Goal: Information Seeking & Learning: Learn about a topic

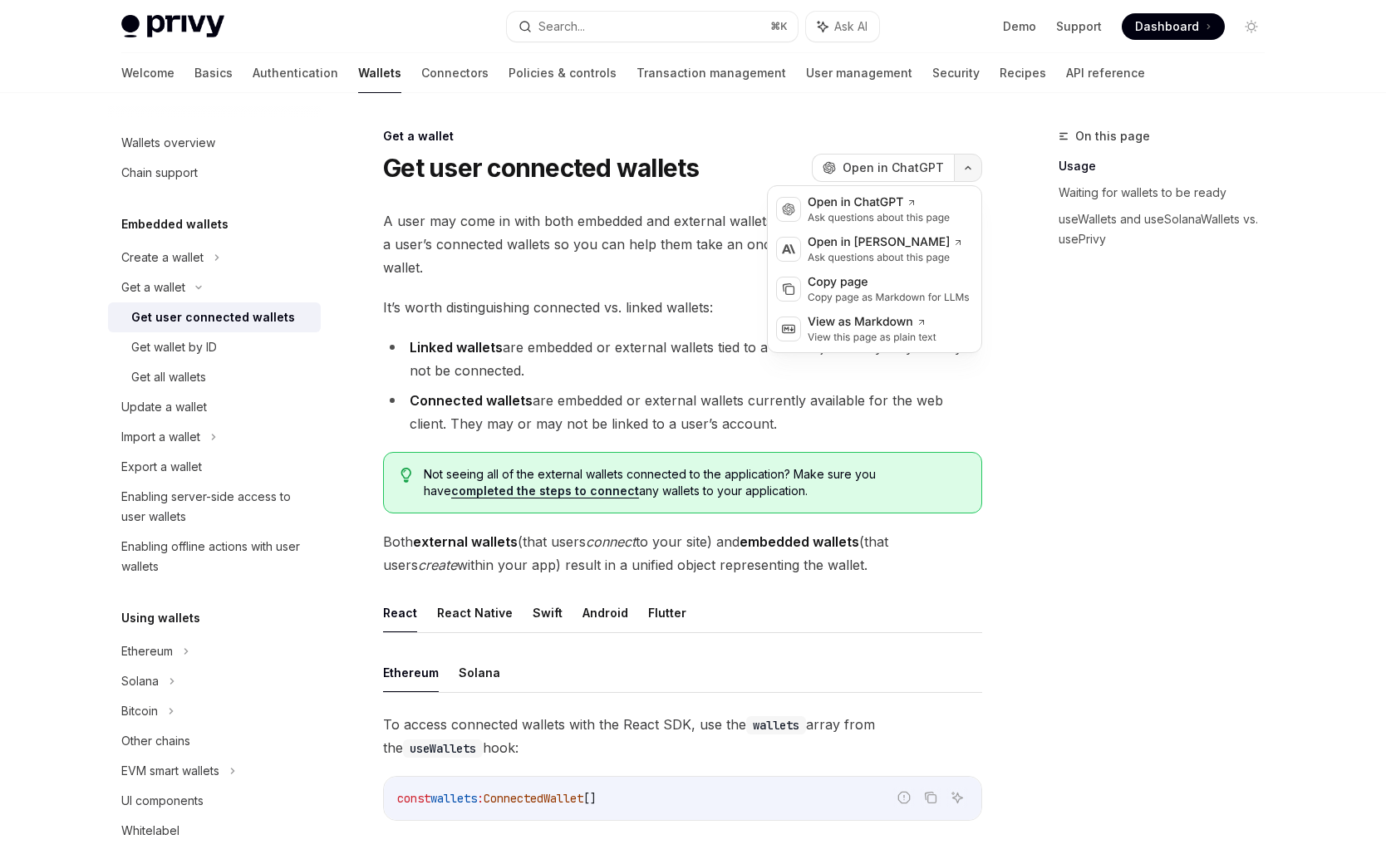
click at [972, 159] on button "button" at bounding box center [968, 168] width 28 height 28
click at [915, 288] on div "Copy page" at bounding box center [889, 282] width 162 height 17
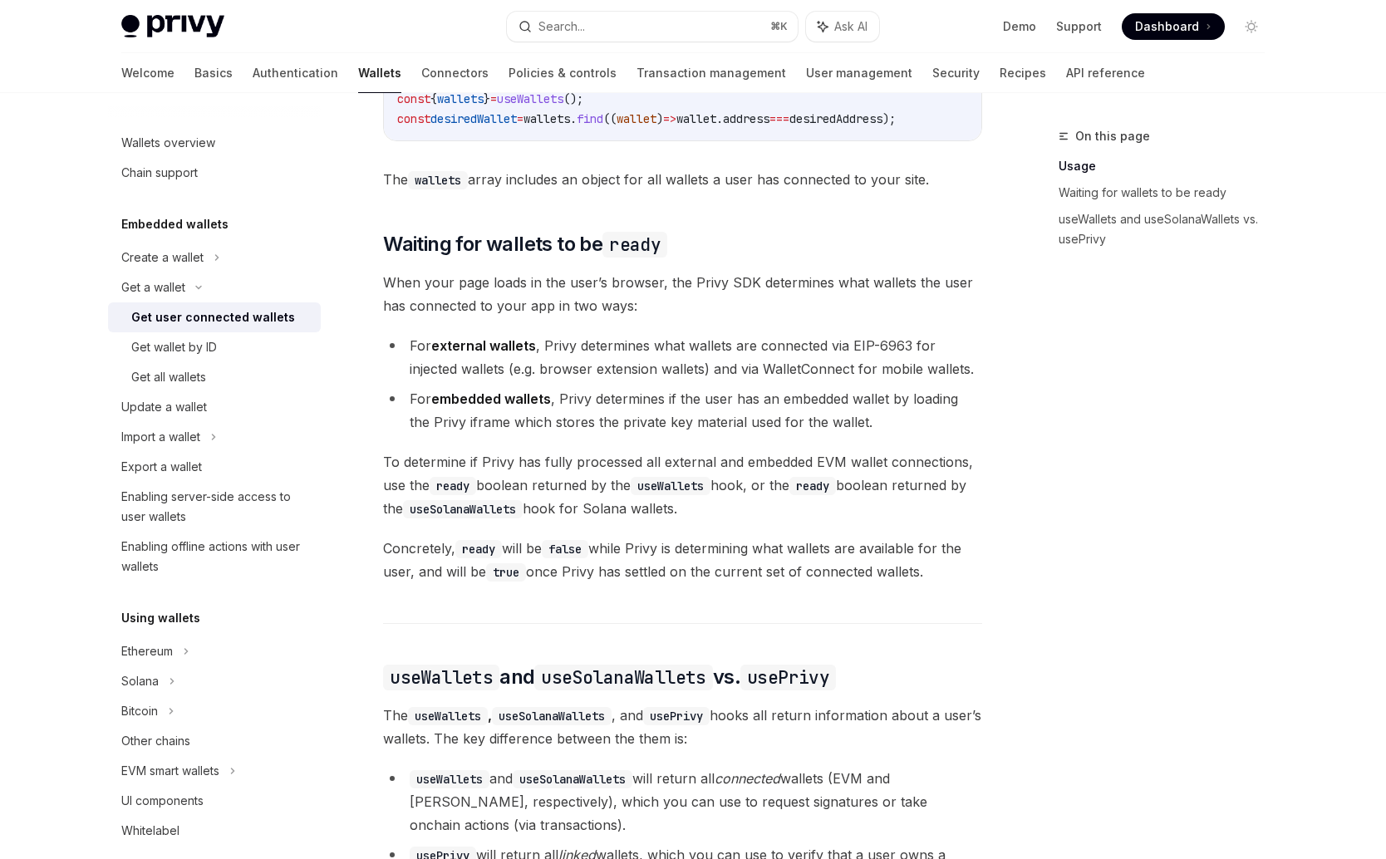
scroll to position [849, 0]
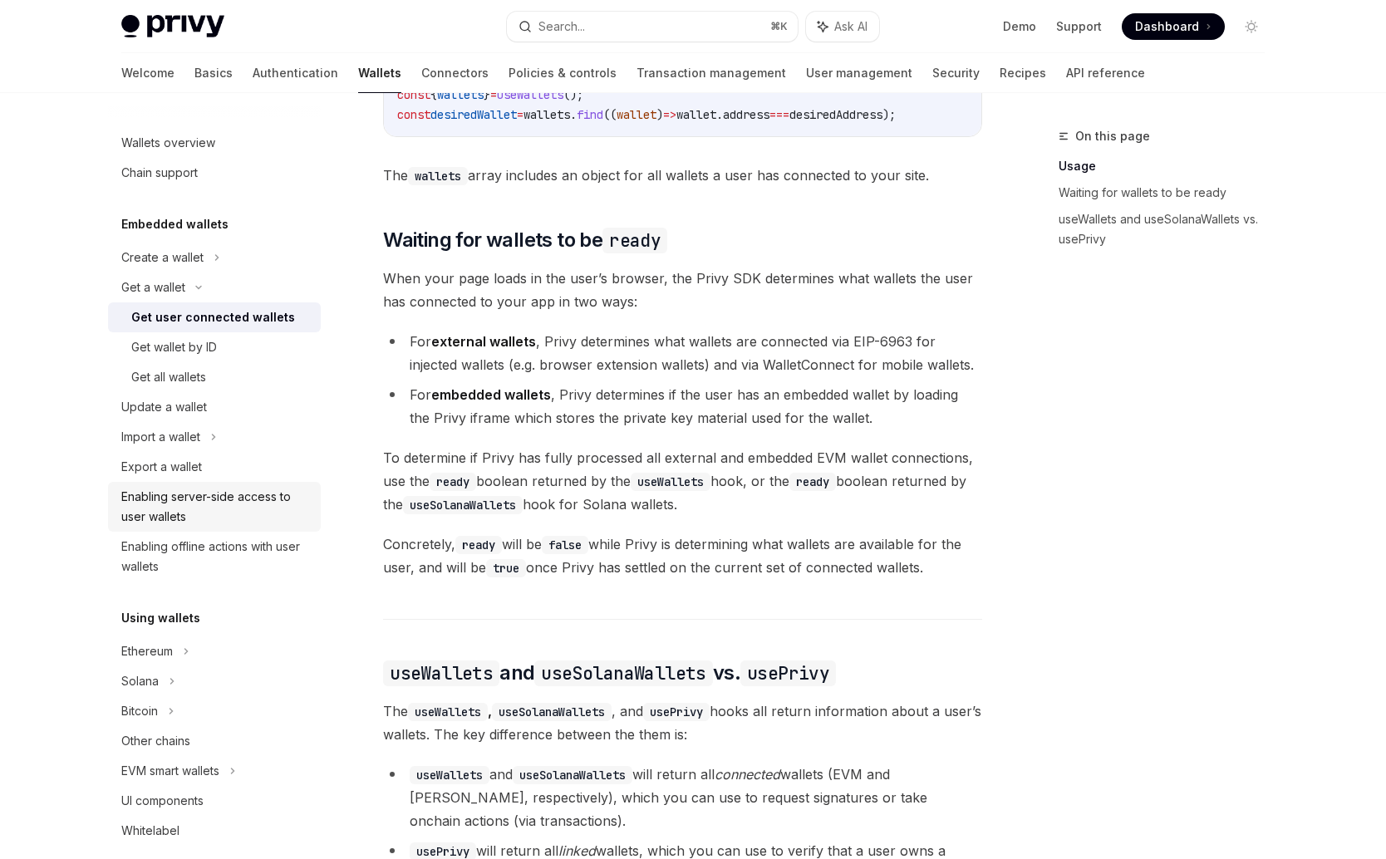
click at [168, 502] on div "Enabling server-side access to user wallets" at bounding box center [216, 507] width 190 height 40
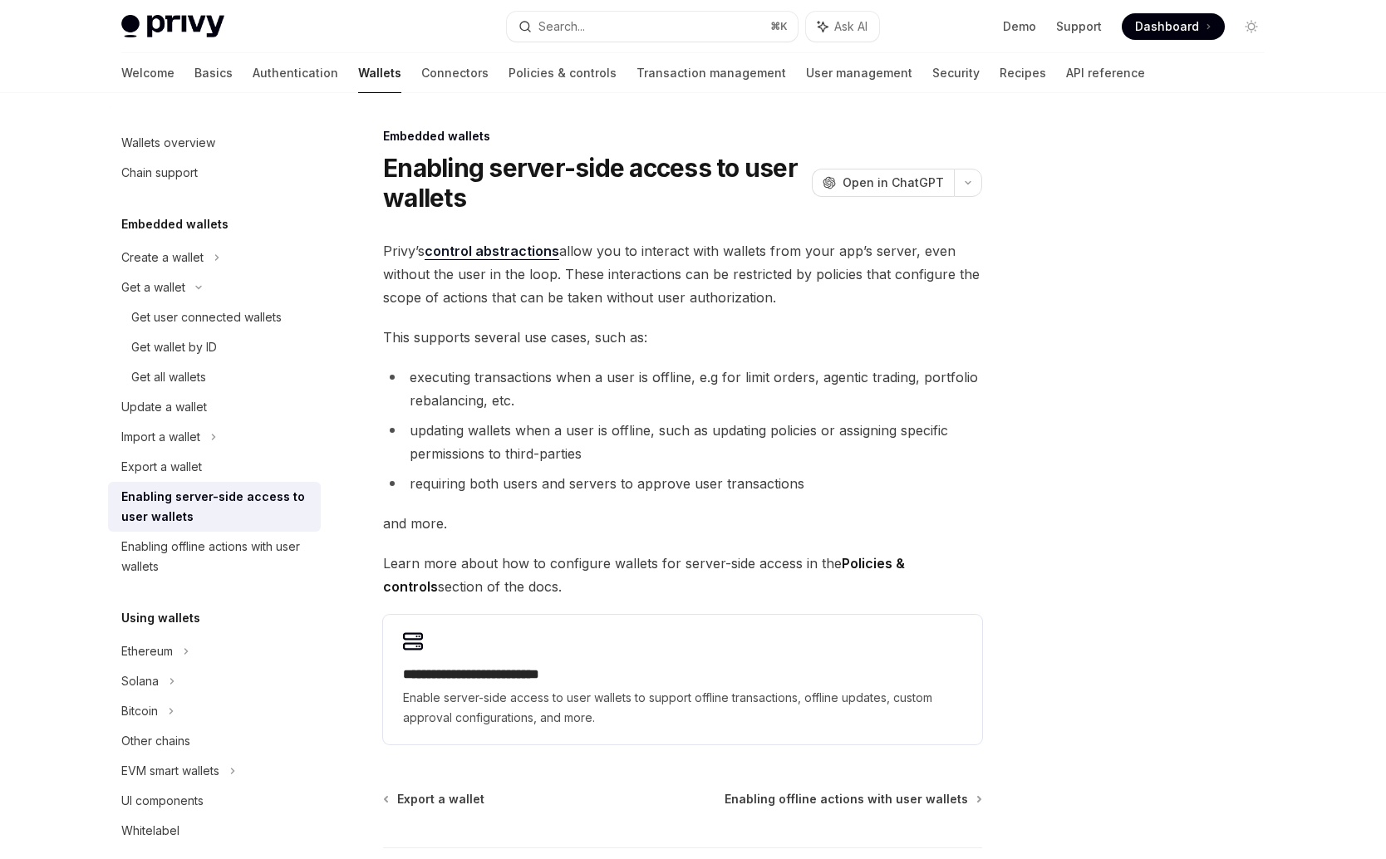
click at [905, 569] on strong "Policies & controls" at bounding box center [644, 575] width 522 height 40
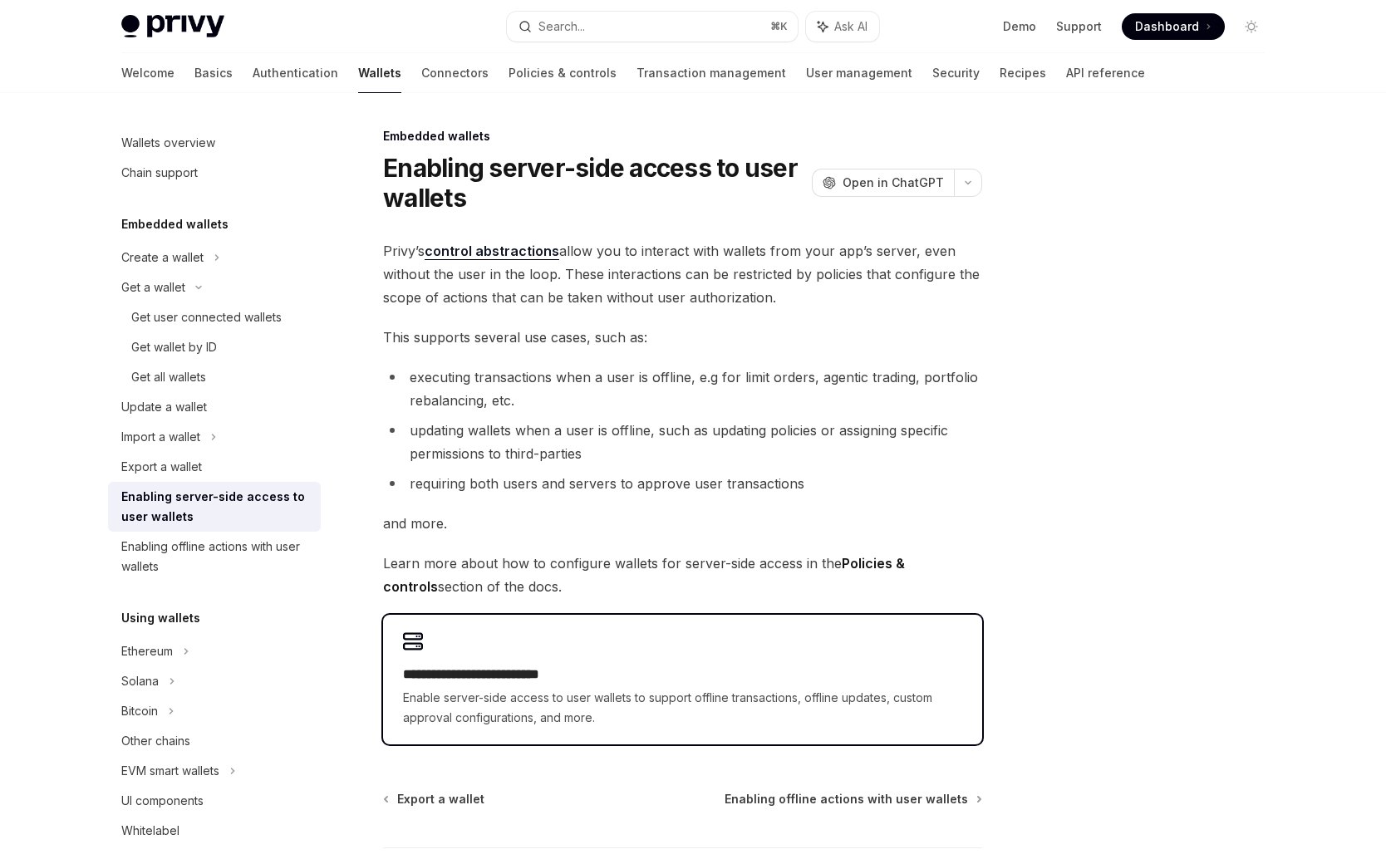
click at [597, 646] on div "**********" at bounding box center [682, 680] width 599 height 130
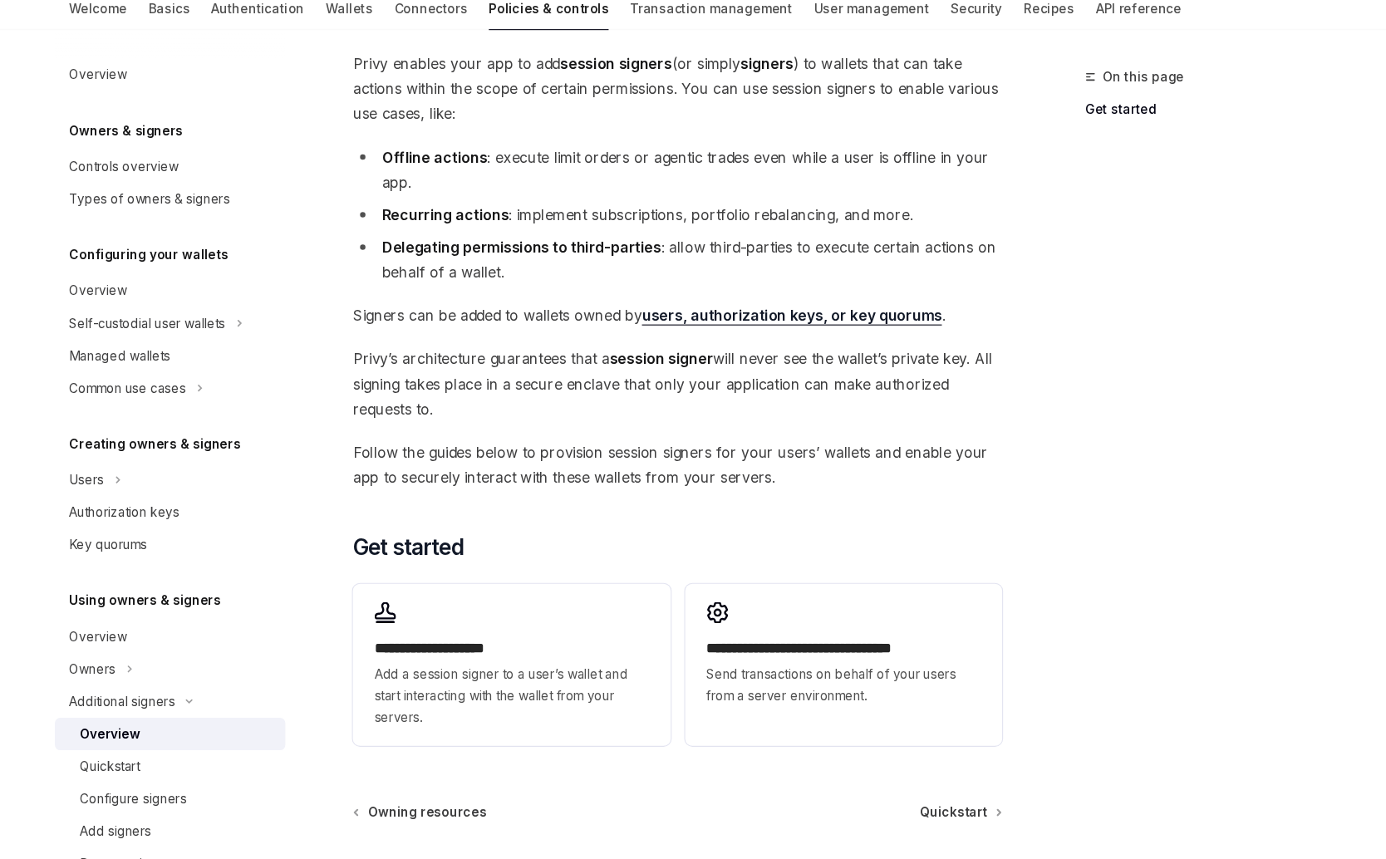
scroll to position [118, 0]
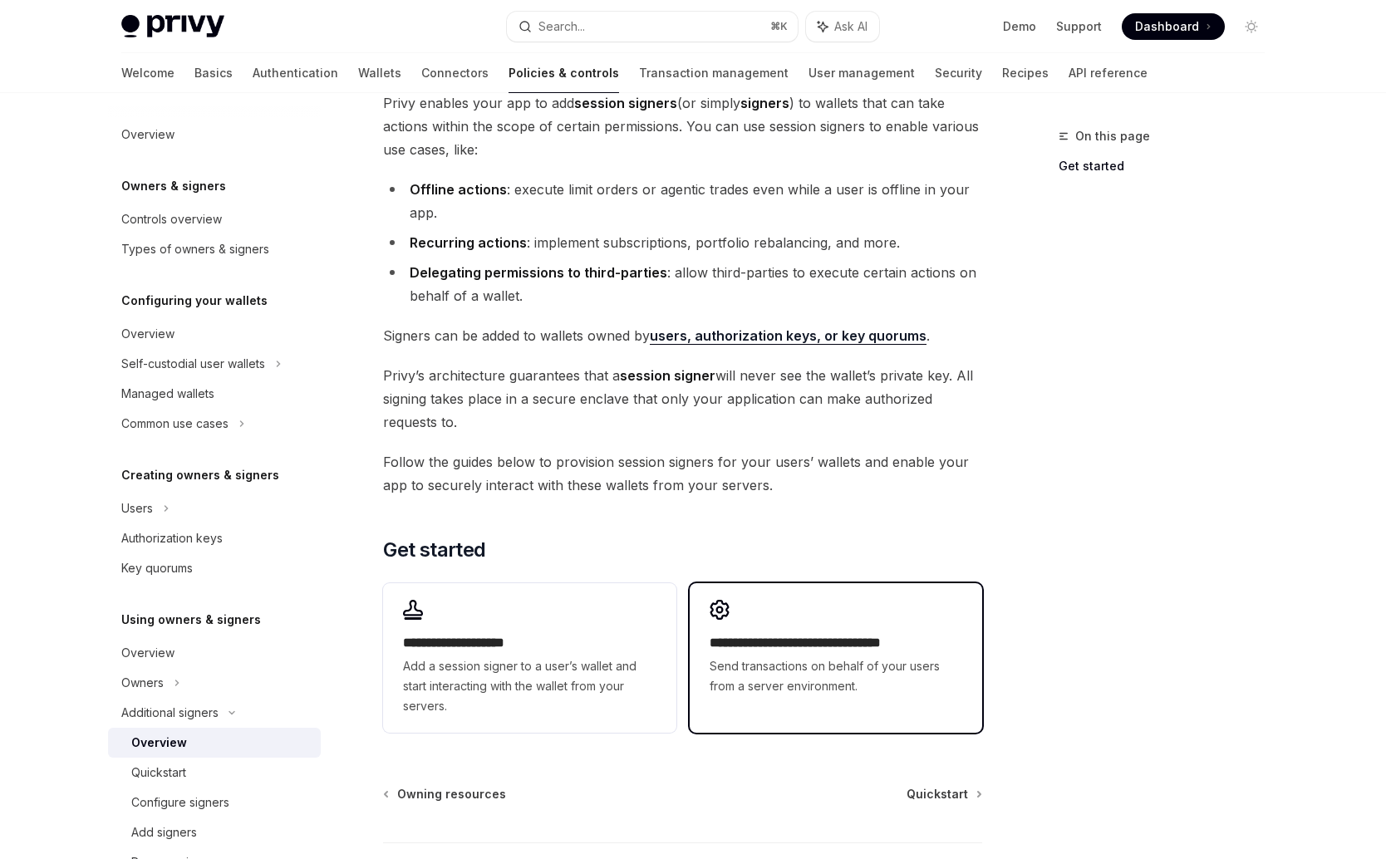
click at [795, 657] on span "Send transactions on behalf of your users from a server environment." at bounding box center [836, 677] width 253 height 40
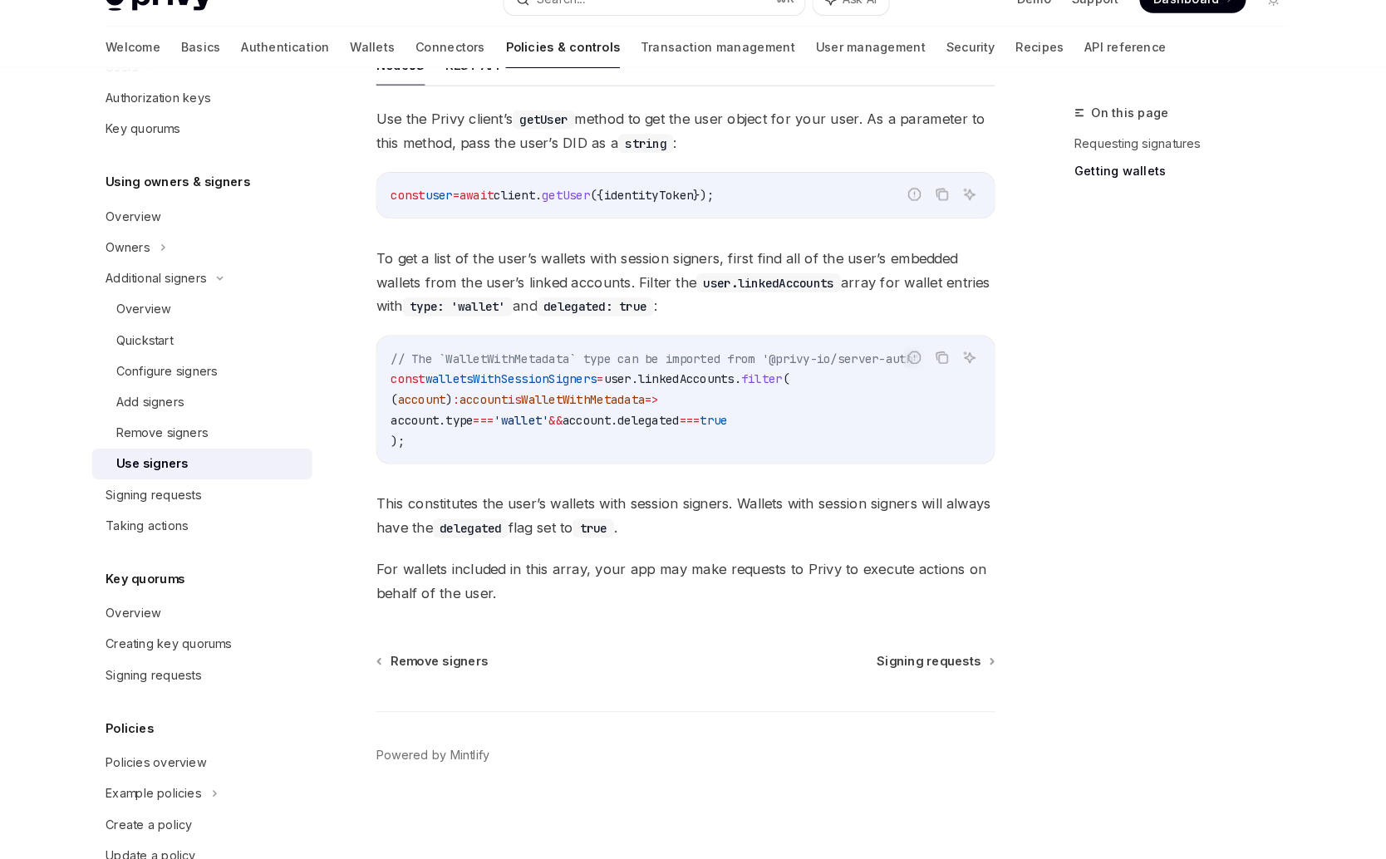
scroll to position [674, 0]
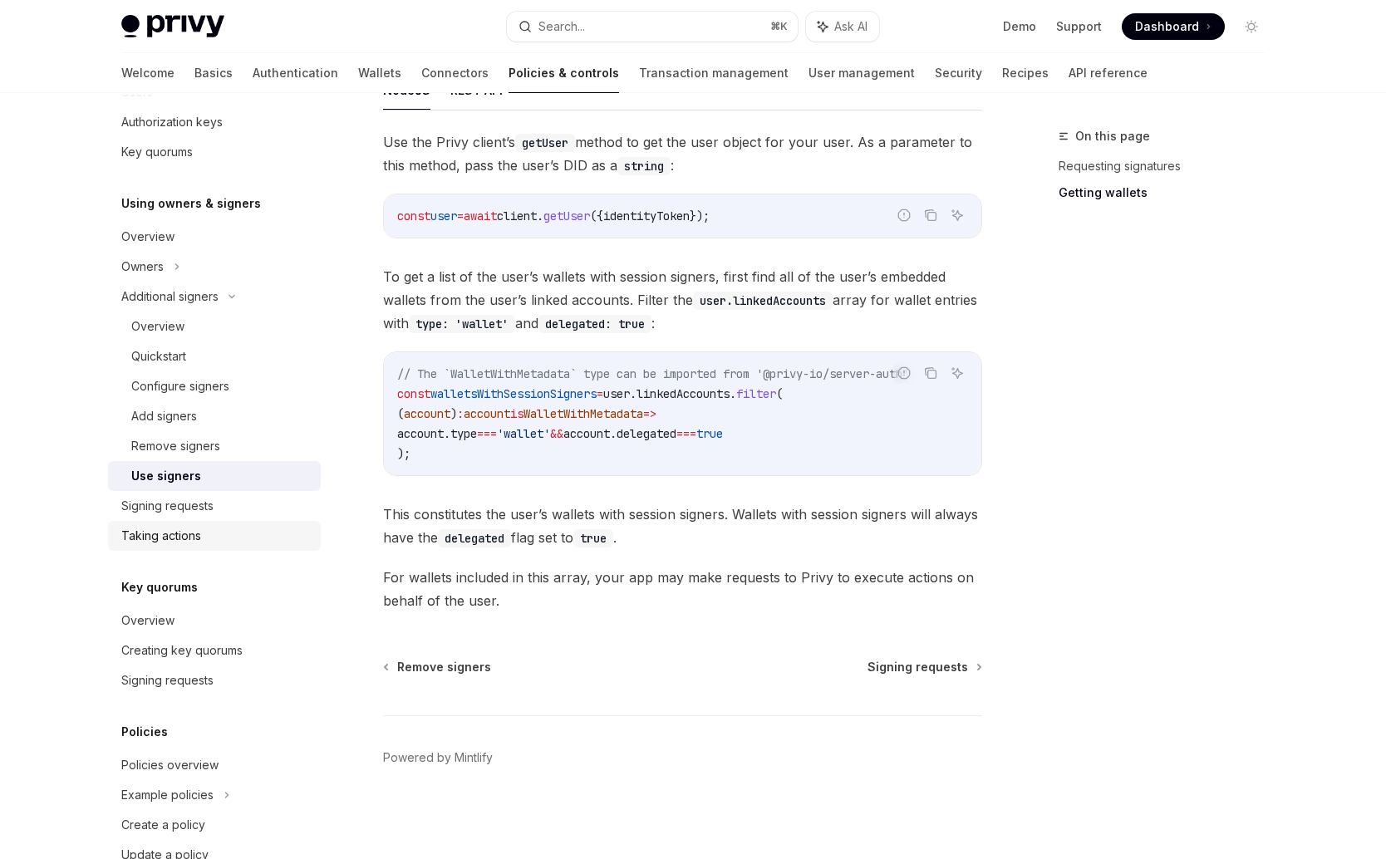
click at [223, 534] on div "Taking actions" at bounding box center [216, 536] width 190 height 20
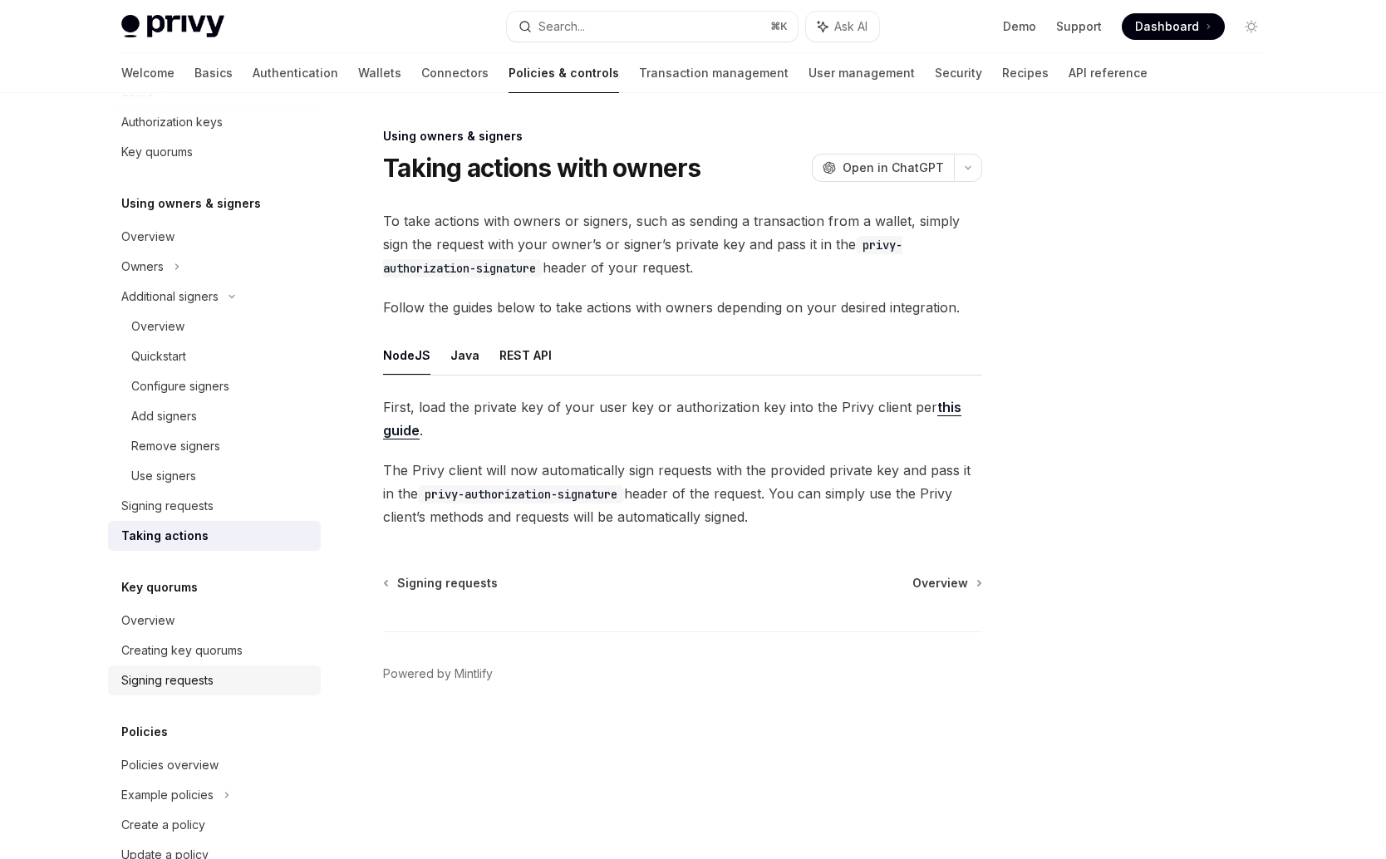
click at [189, 680] on div "Signing requests" at bounding box center [167, 681] width 92 height 20
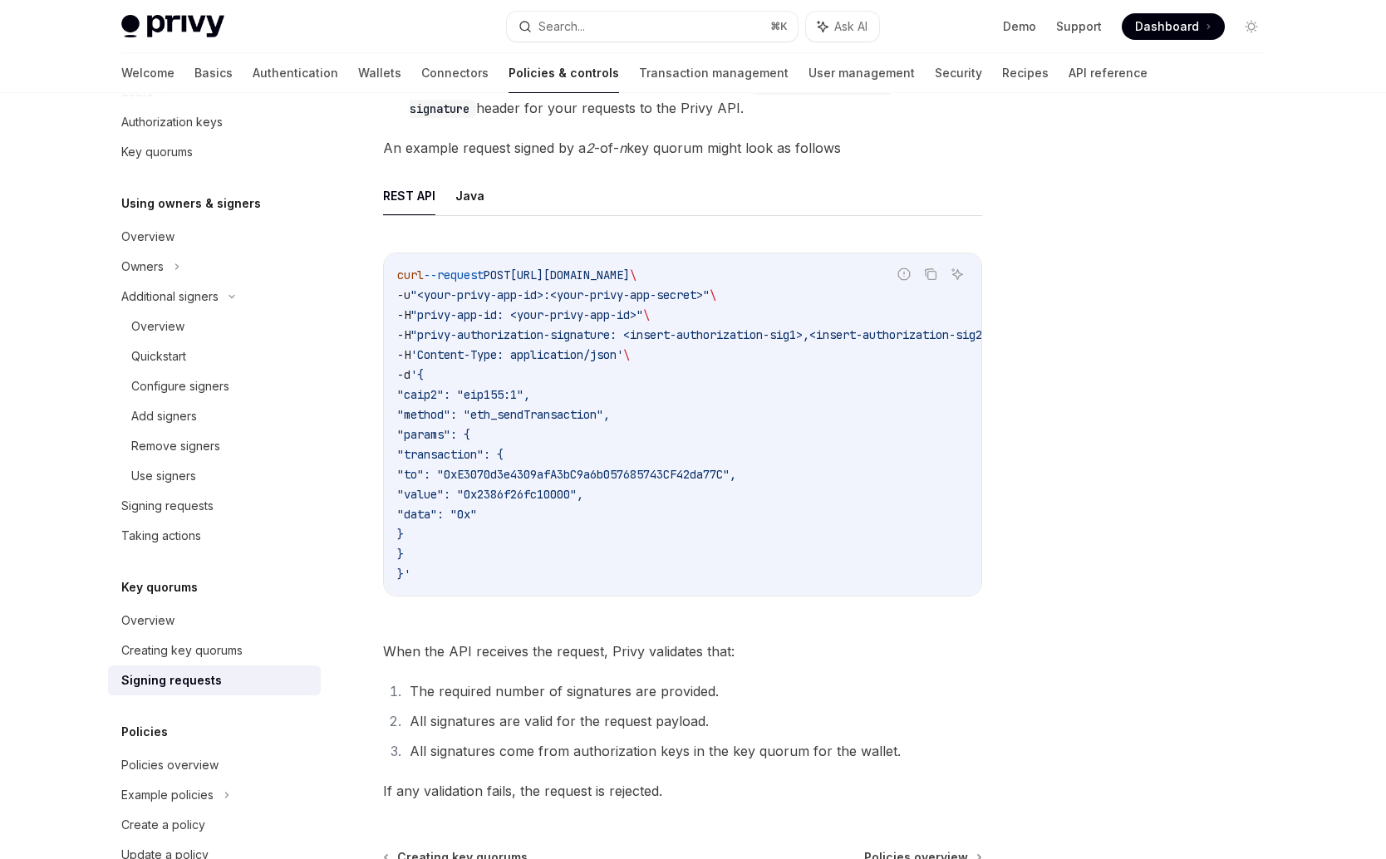
scroll to position [490, 0]
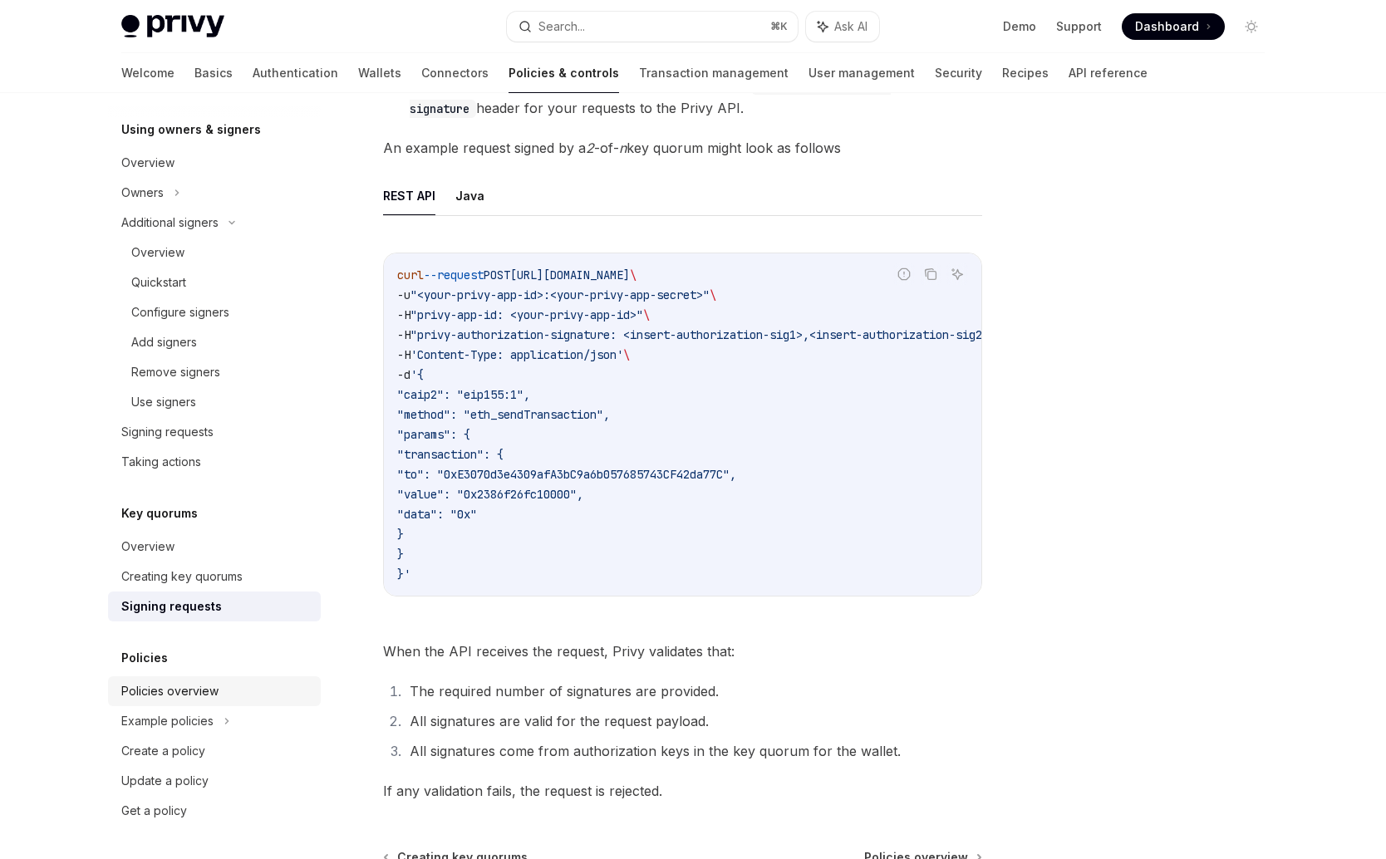
click at [164, 699] on div "Policies overview" at bounding box center [169, 692] width 97 height 20
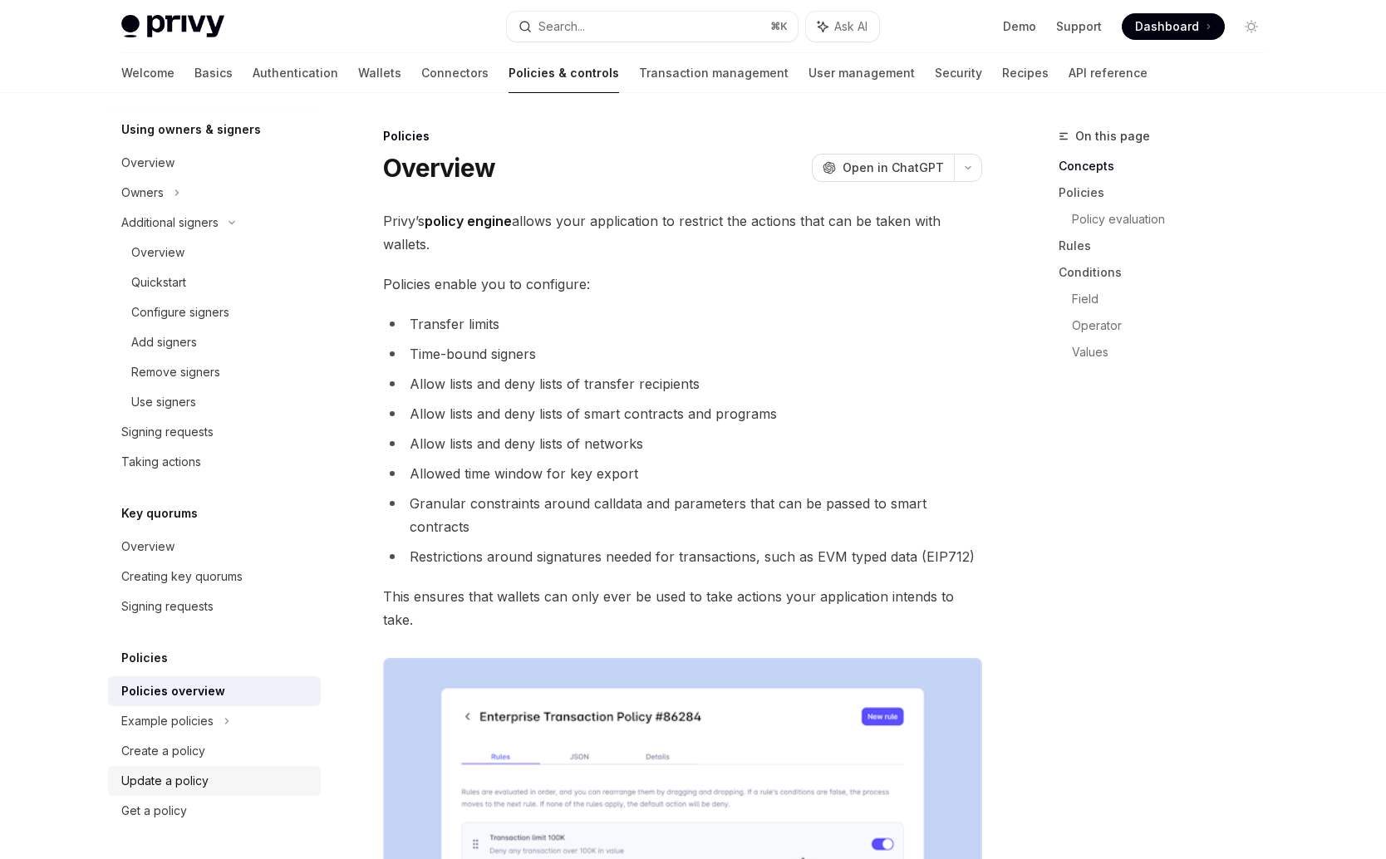
click at [168, 782] on div "Update a policy" at bounding box center [164, 781] width 87 height 20
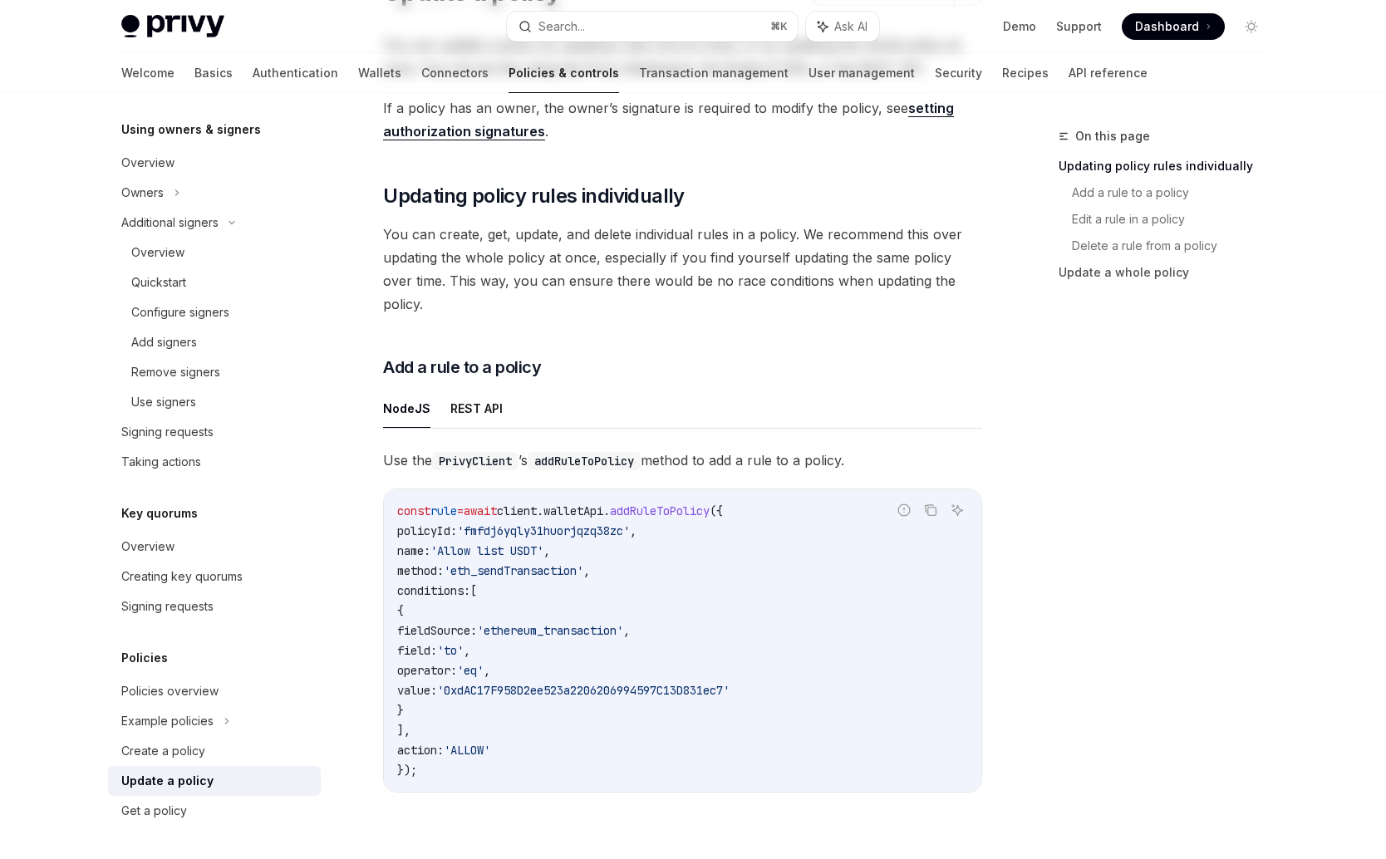
scroll to position [283, 0]
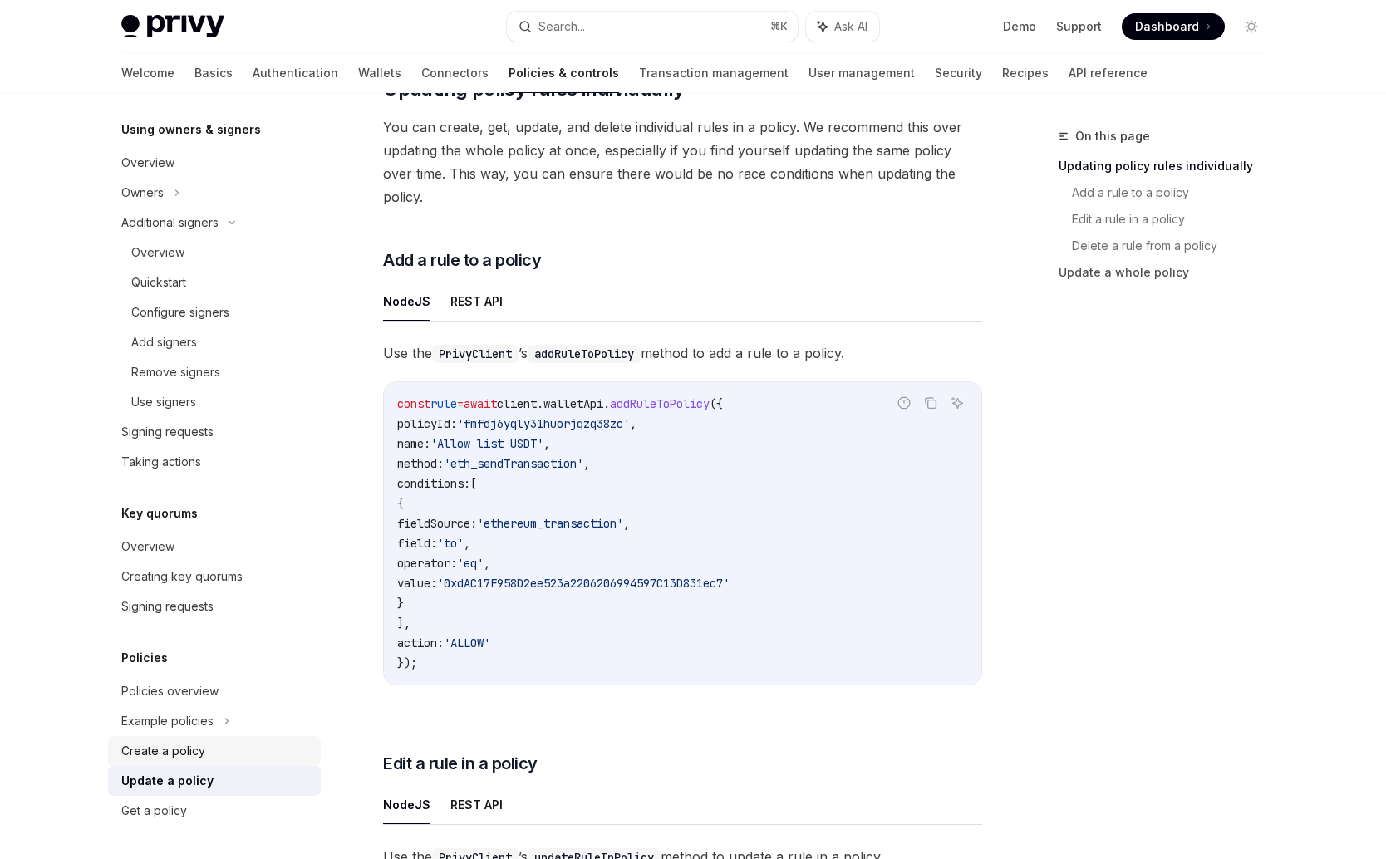
click at [204, 755] on div "Create a policy" at bounding box center [216, 751] width 190 height 20
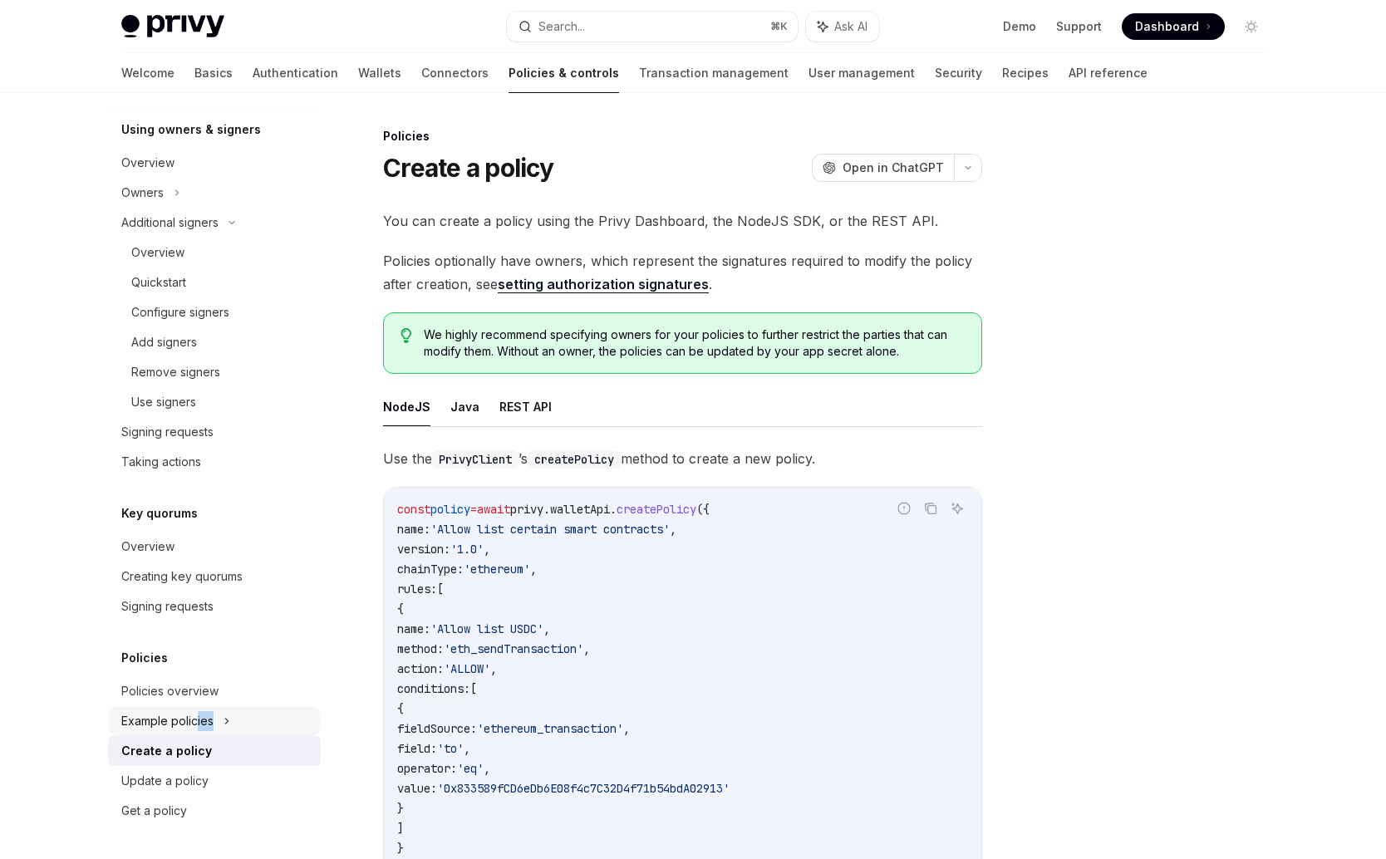
click at [197, 731] on div "Example policies" at bounding box center [214, 722] width 213 height 30
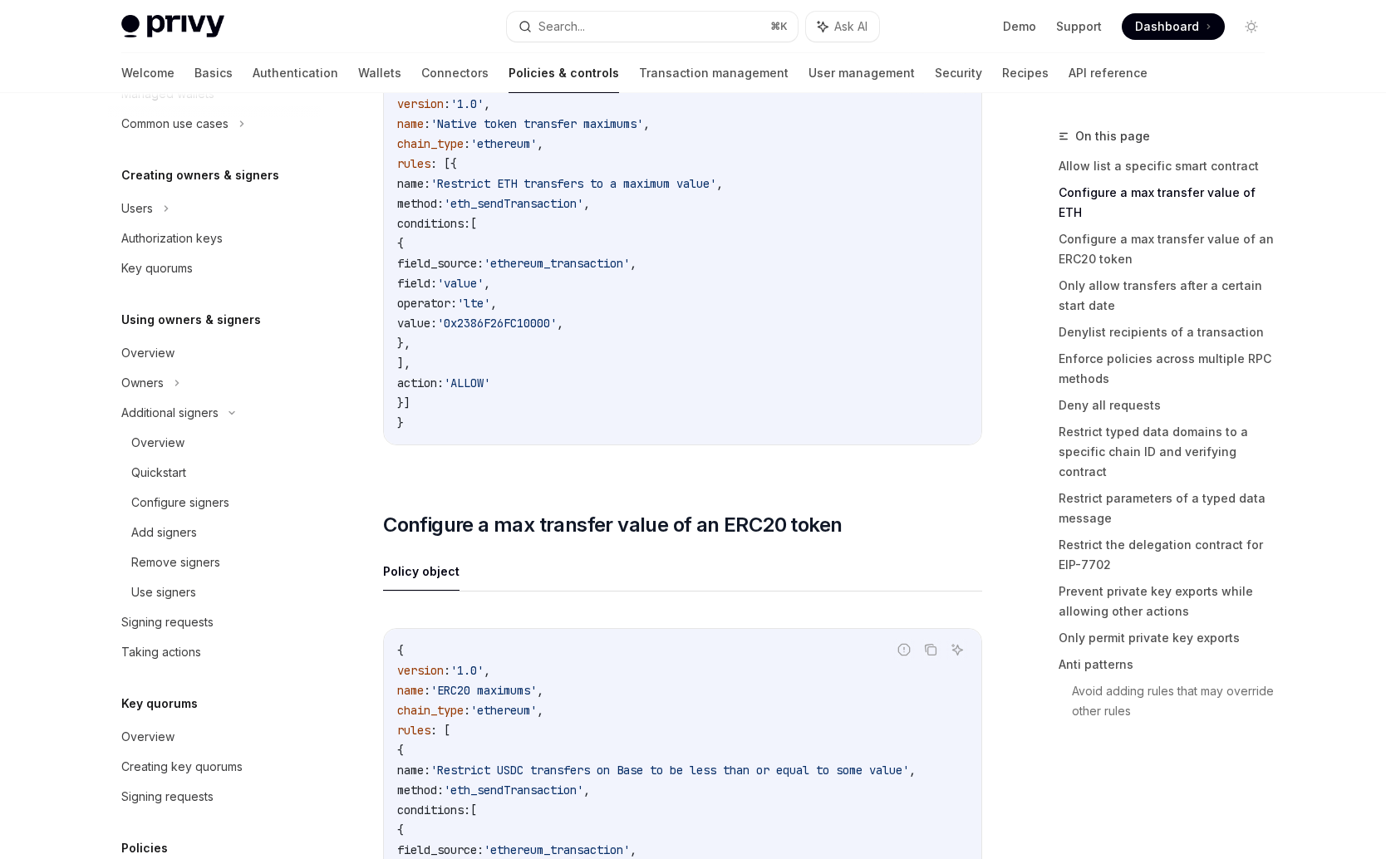
scroll to position [38, 0]
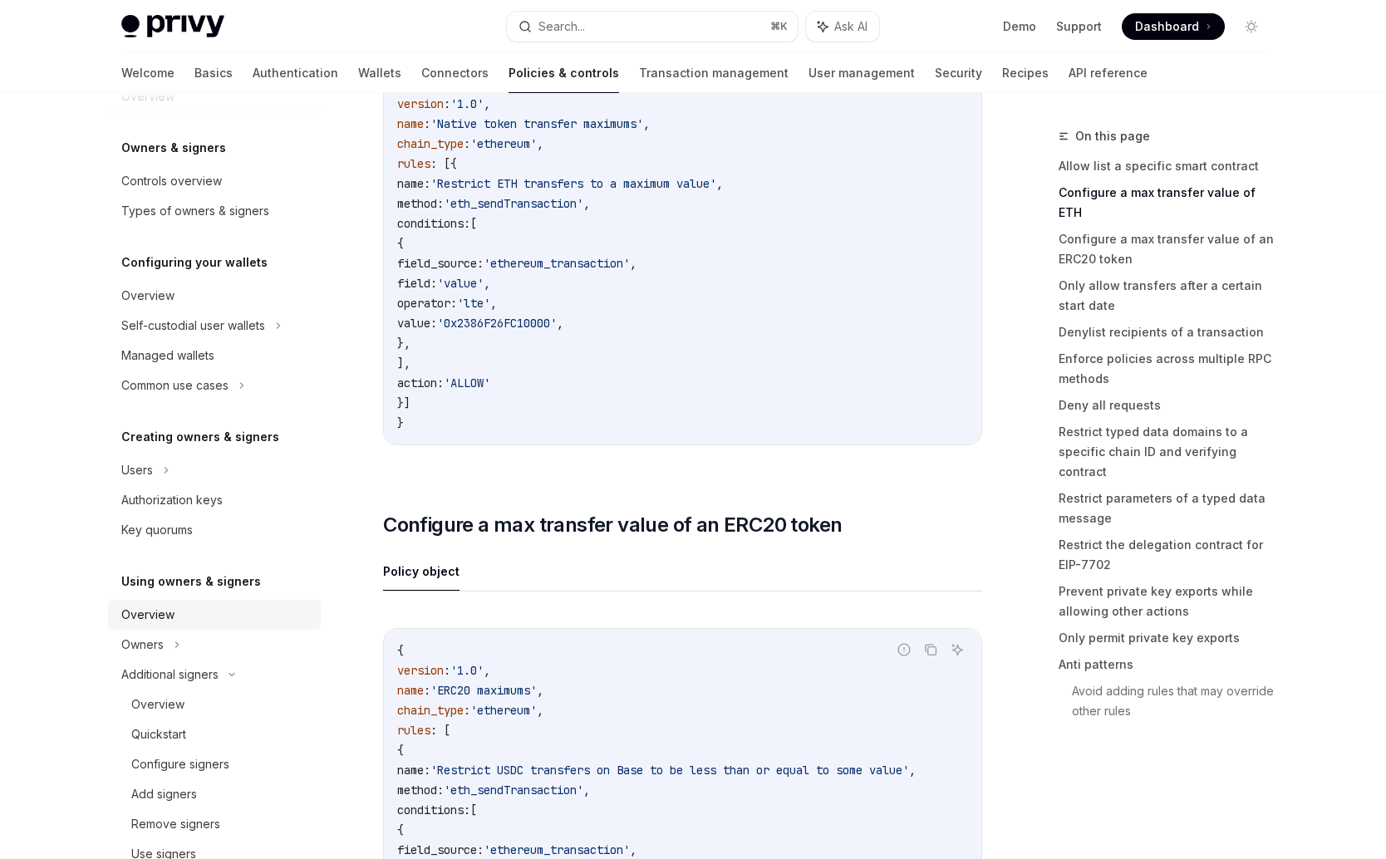
click at [145, 618] on div "Overview" at bounding box center [147, 615] width 53 height 20
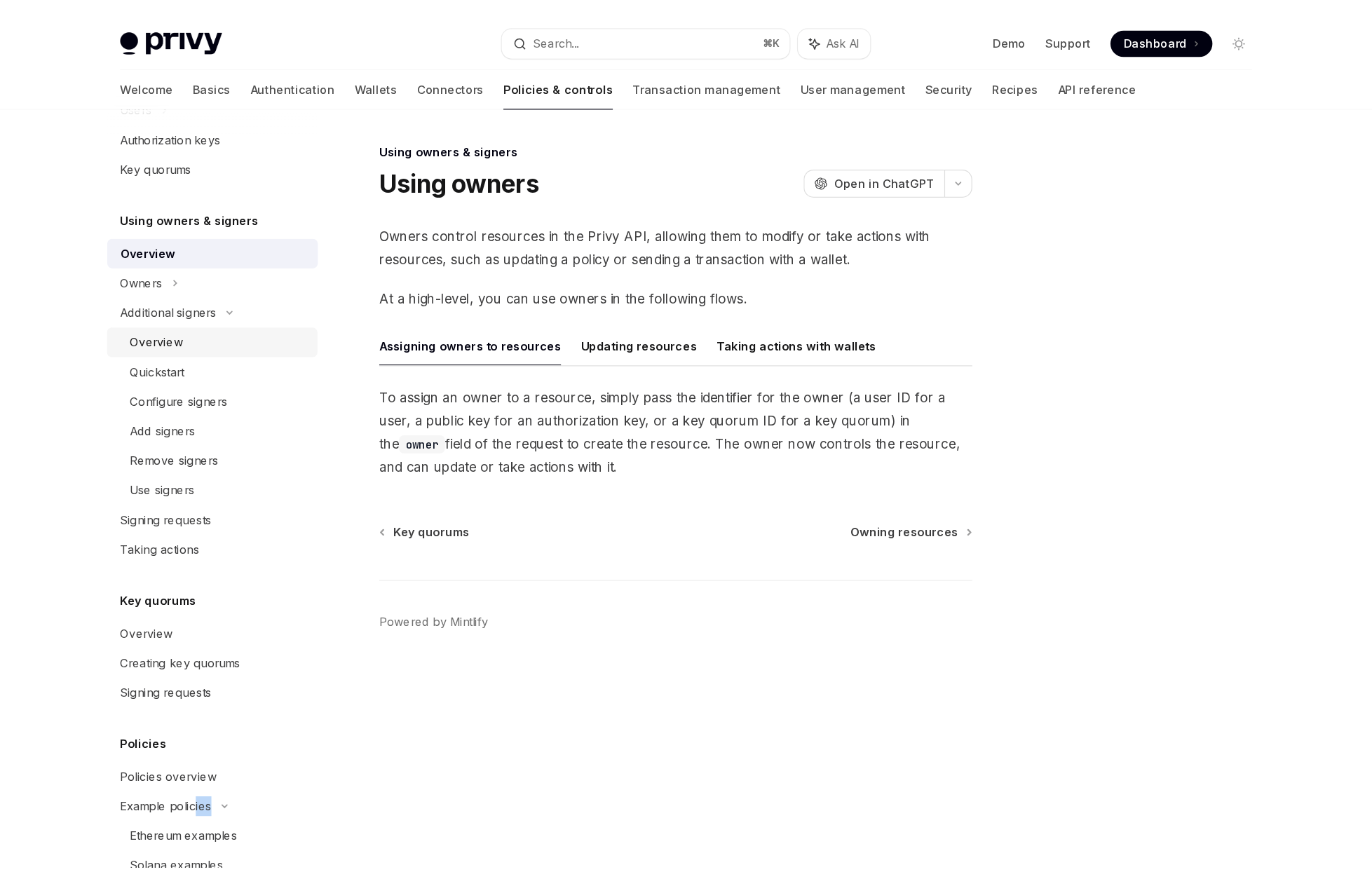
scroll to position [489, 0]
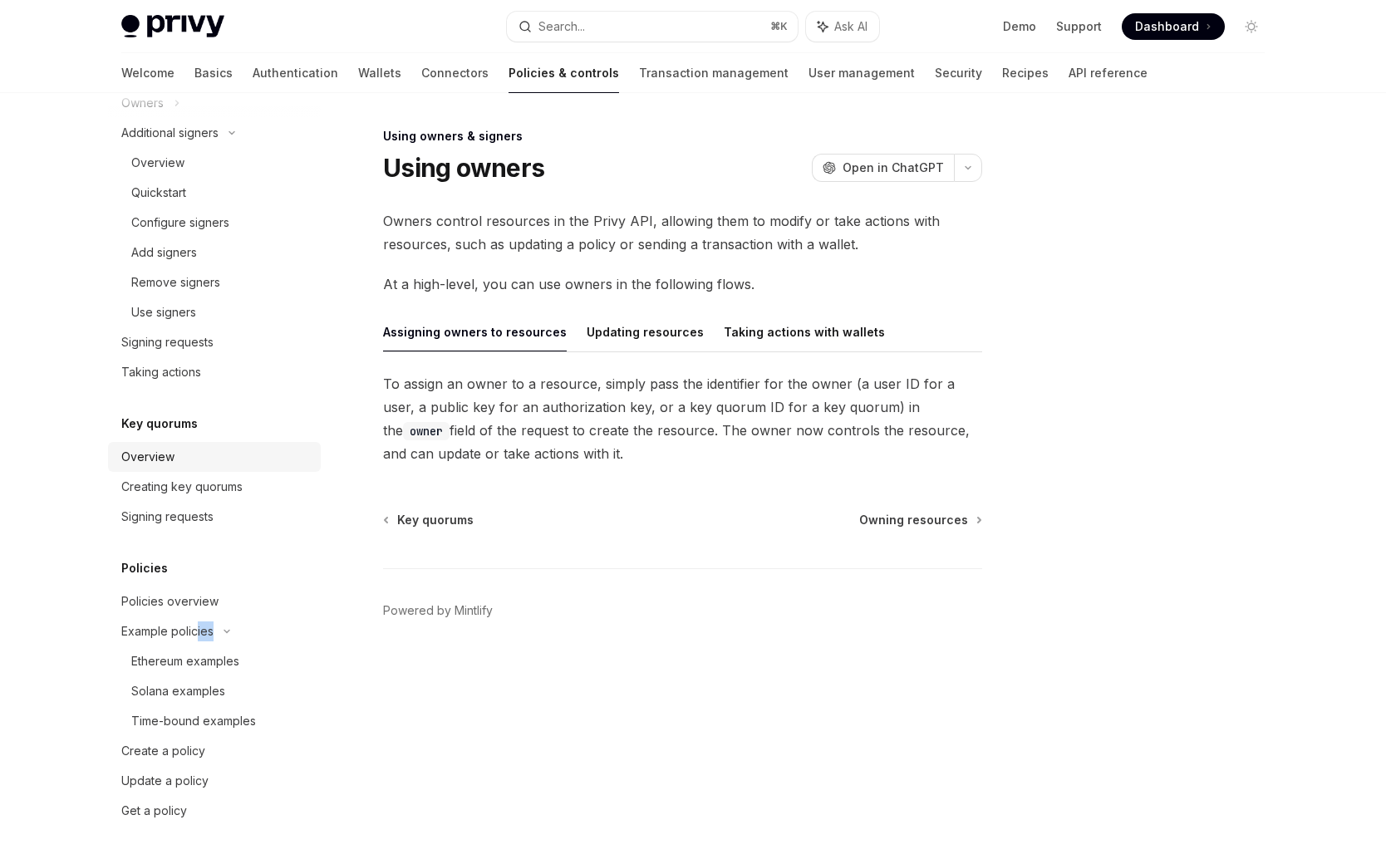
click at [188, 456] on div "Overview" at bounding box center [216, 457] width 190 height 20
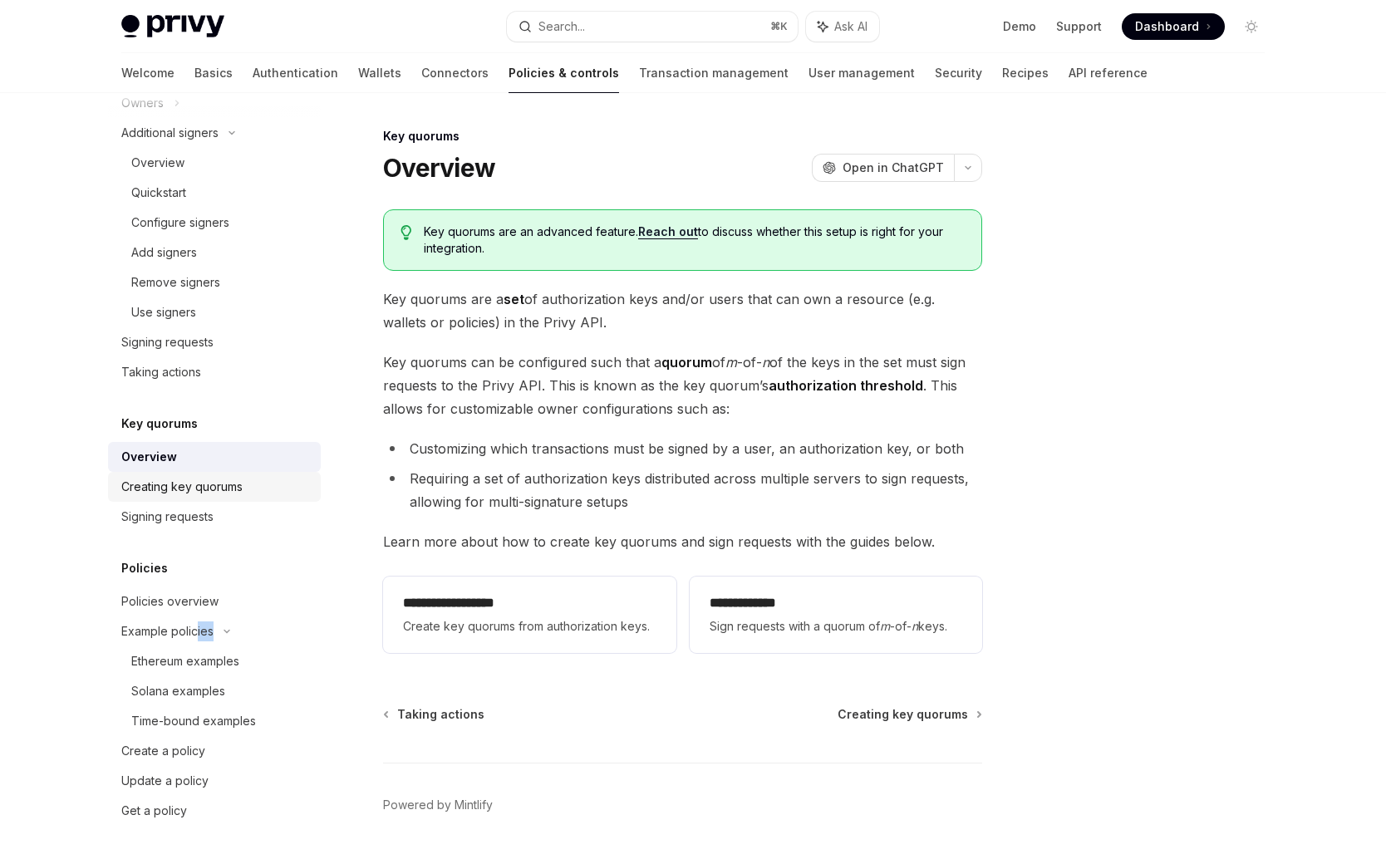
click at [250, 482] on div "Creating key quorums" at bounding box center [216, 487] width 190 height 20
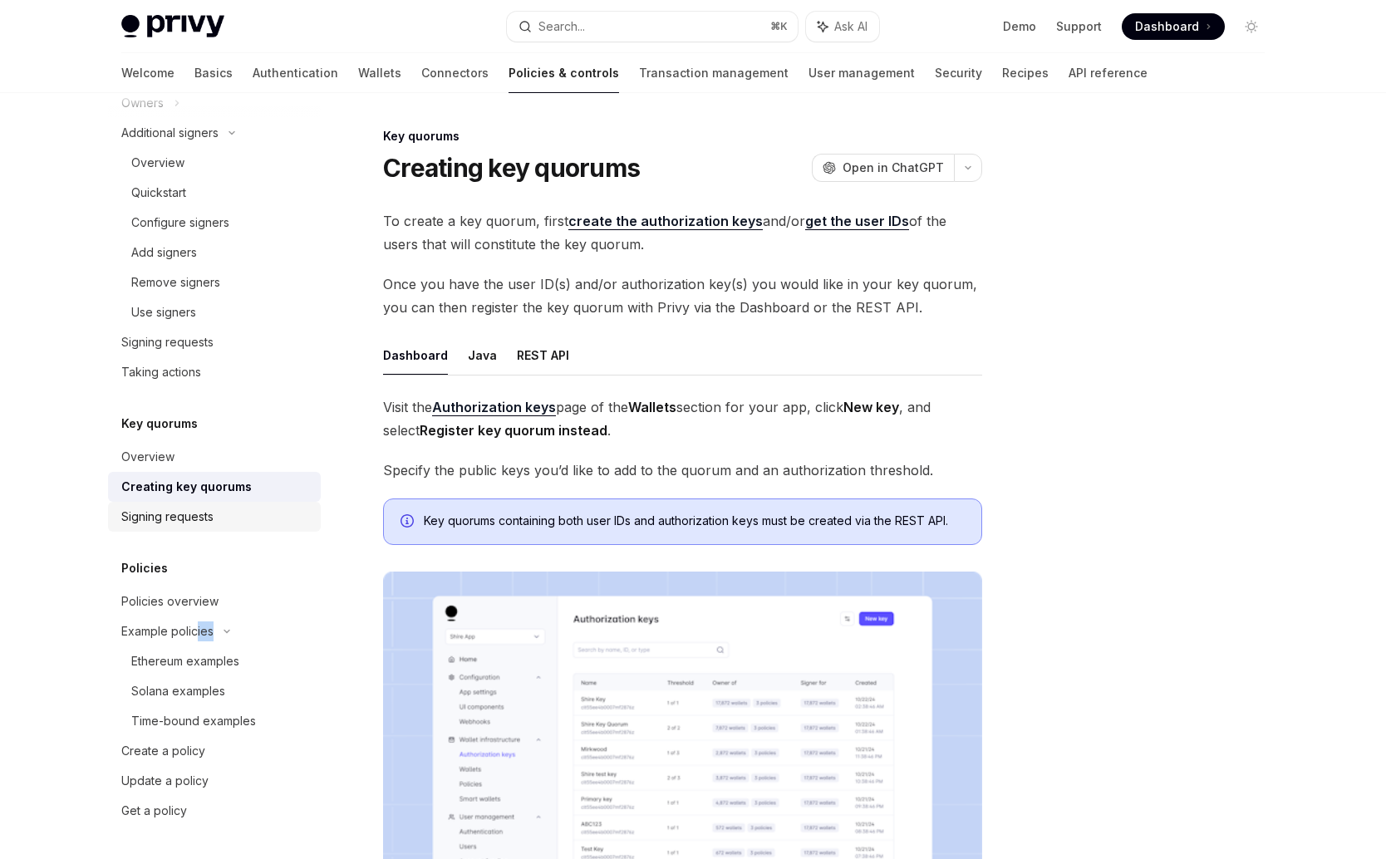
click at [251, 512] on div "Signing requests" at bounding box center [216, 517] width 190 height 20
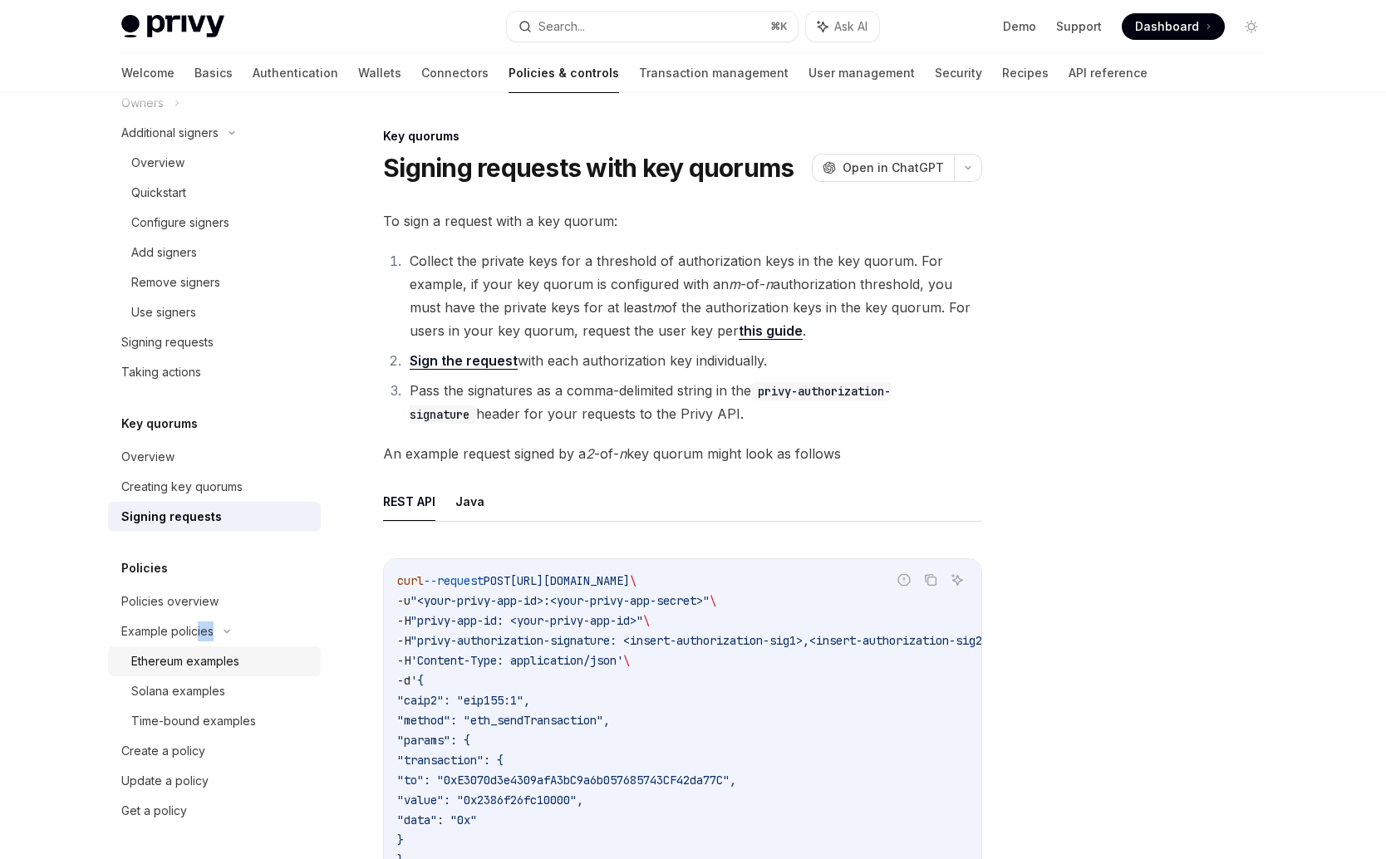
drag, startPoint x: 190, startPoint y: 669, endPoint x: 189, endPoint y: 660, distance: 9.2
click at [189, 660] on div "Ethereum examples" at bounding box center [185, 662] width 108 height 20
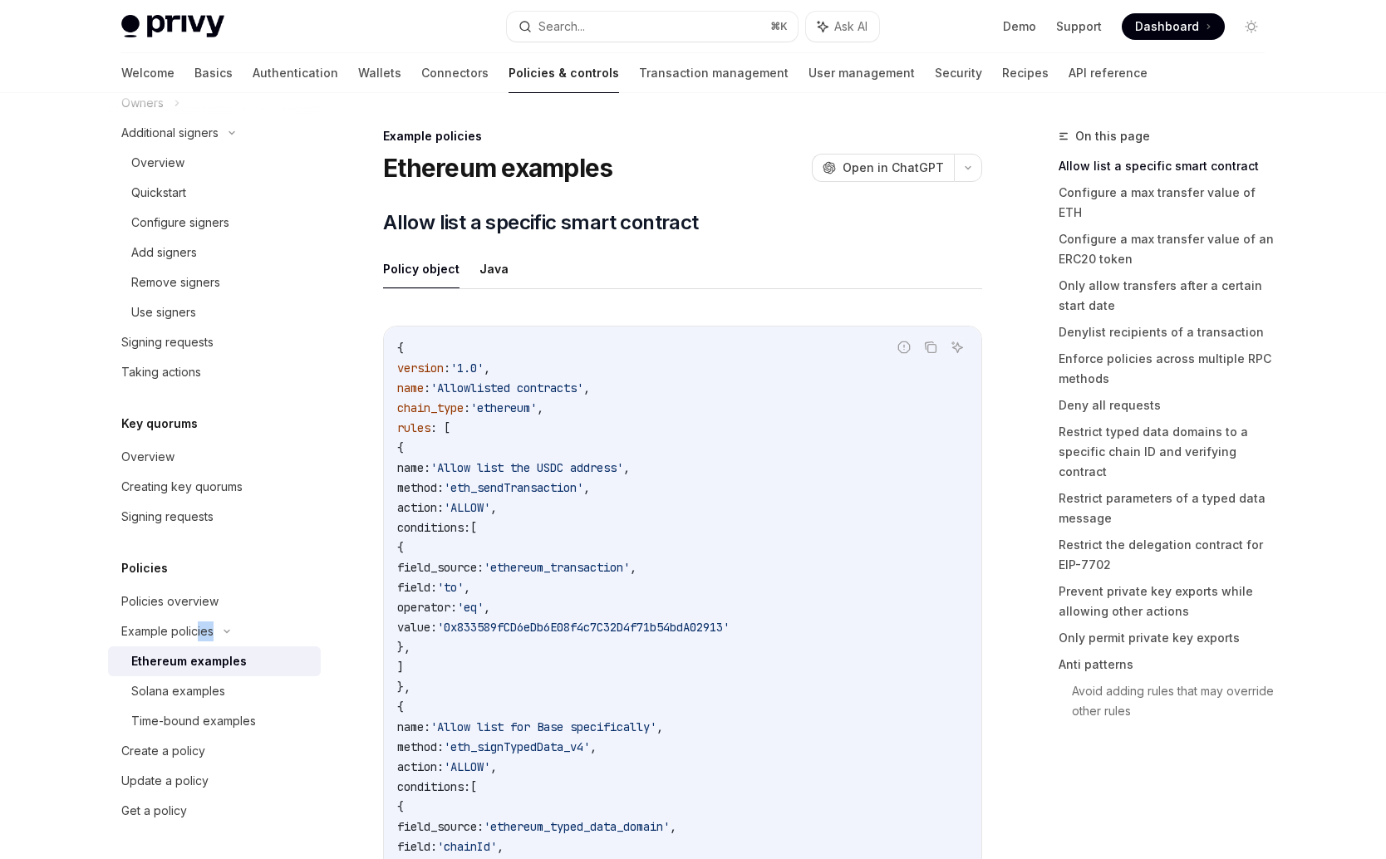
type textarea "*"
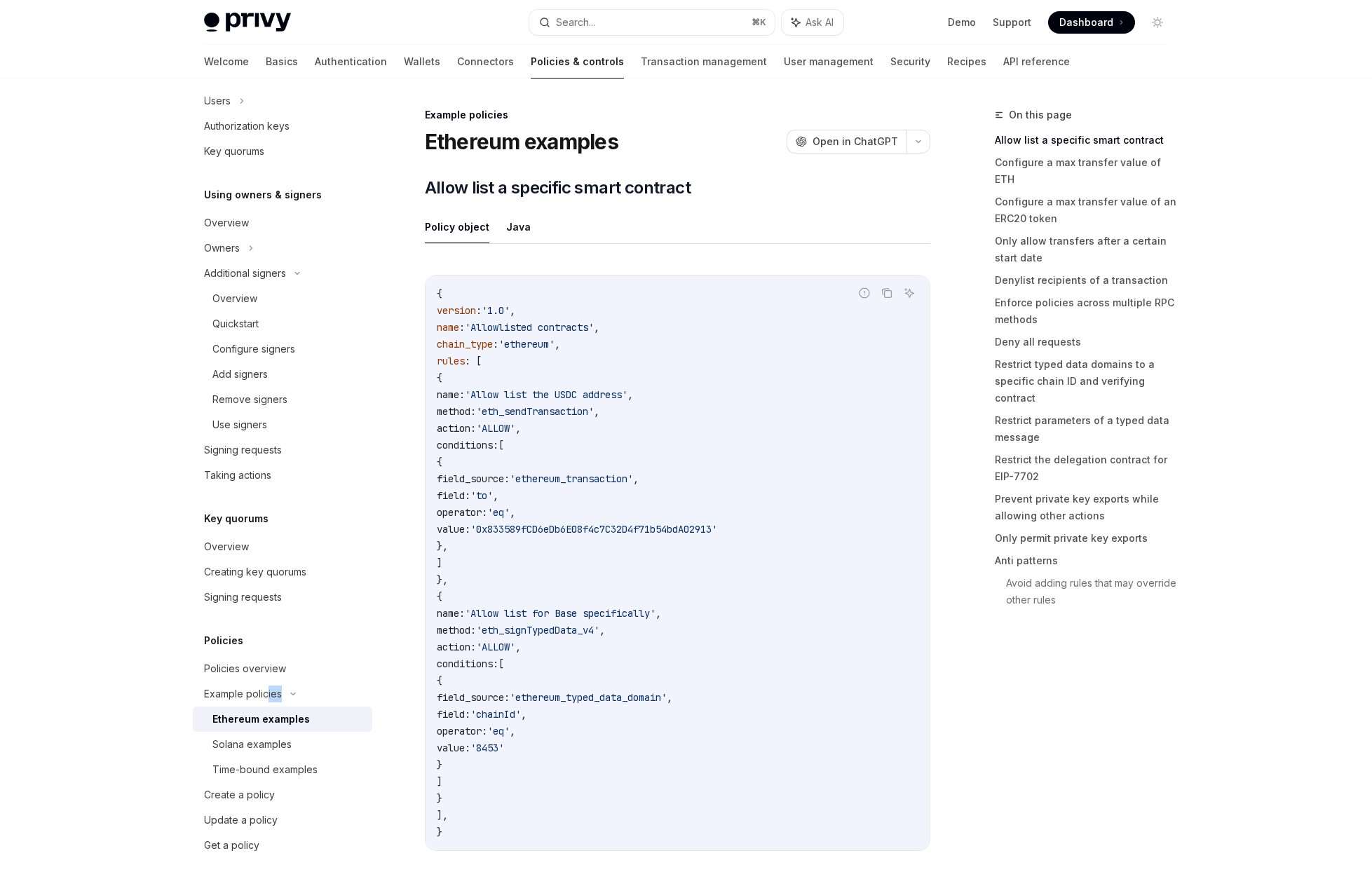
scroll to position [328, 0]
